Goal: Find specific page/section: Find specific page/section

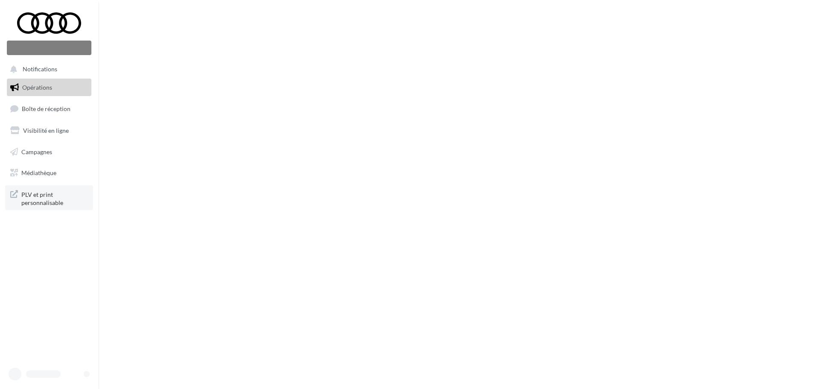
click at [26, 204] on span "PLV et print personnalisable" at bounding box center [54, 198] width 67 height 18
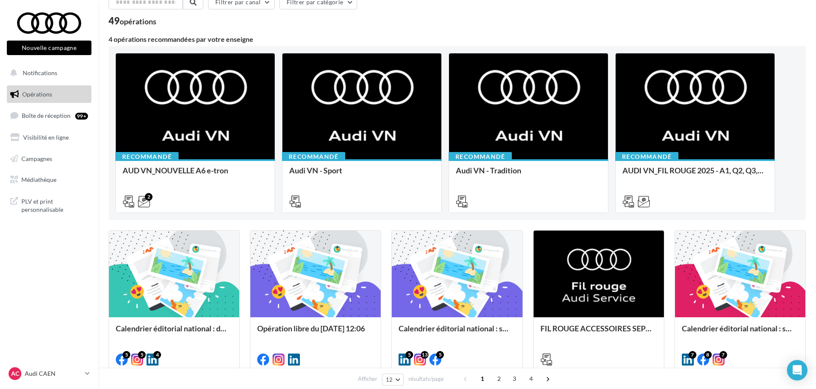
scroll to position [128, 0]
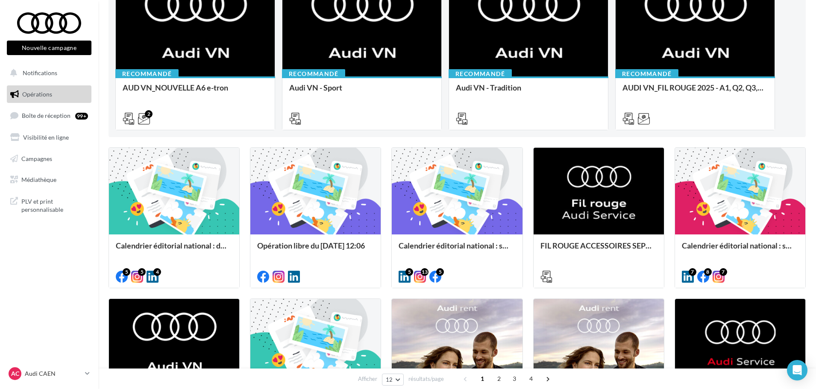
click at [91, 276] on nav "Nouvelle campagne Nouvelle campagne Notifications Opérations Boîte de réception…" at bounding box center [49, 194] width 98 height 389
click at [69, 179] on link "Médiathèque" at bounding box center [49, 180] width 88 height 18
